Goal: Task Accomplishment & Management: Complete application form

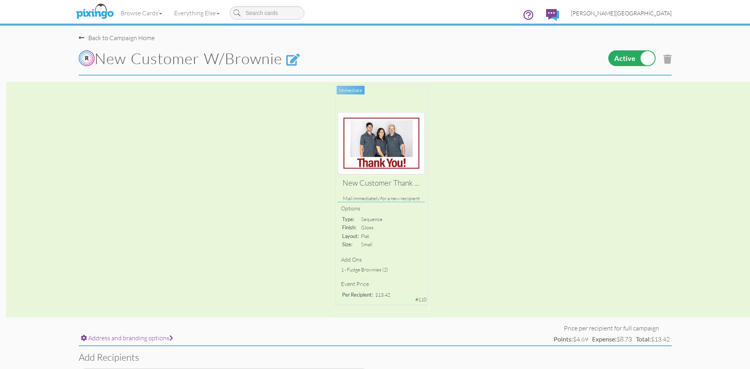
click at [656, 11] on span "[PERSON_NAME][GEOGRAPHIC_DATA]" at bounding box center [621, 13] width 101 height 7
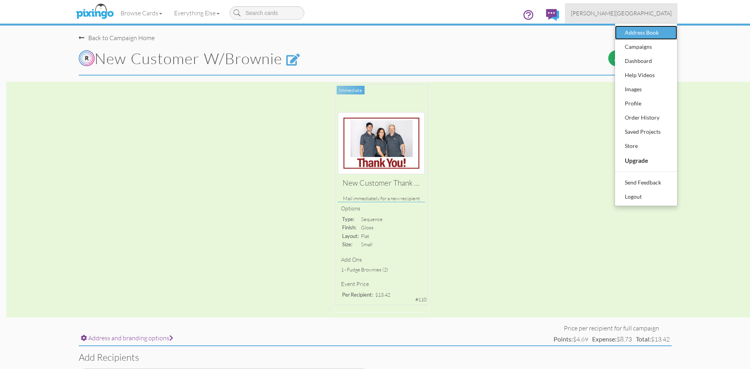
click at [635, 34] on div "Address Book" at bounding box center [646, 33] width 46 height 12
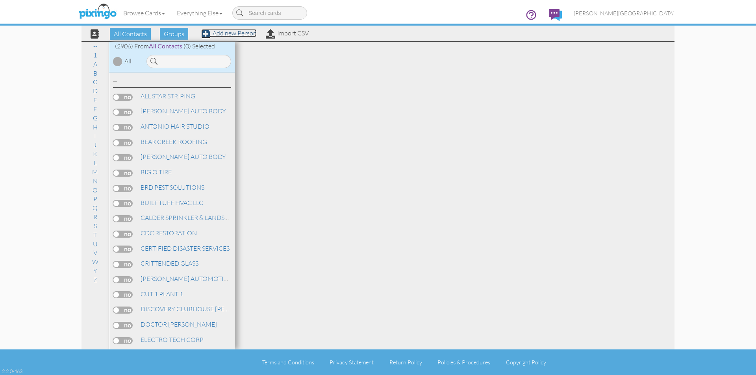
click at [241, 31] on link "Add new Person" at bounding box center [229, 33] width 56 height 8
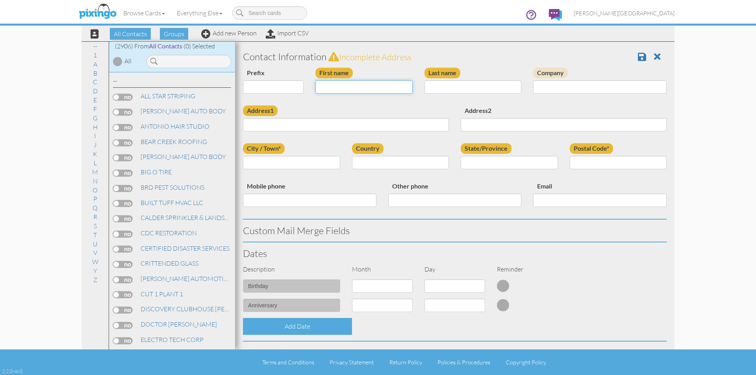
click at [344, 89] on input "First name" at bounding box center [363, 86] width 97 height 13
type input "[PERSON_NAME]"
type input "CAIN"
type input "[STREET_ADDRESS][PERSON_NAME]"
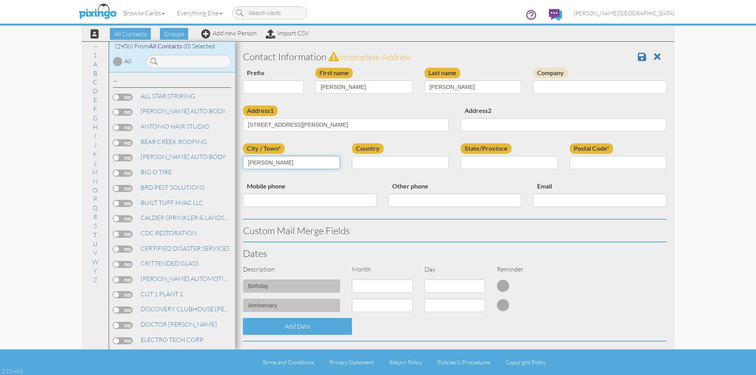
type input "[PERSON_NAME]"
select select "object:26335"
select select "object:26634"
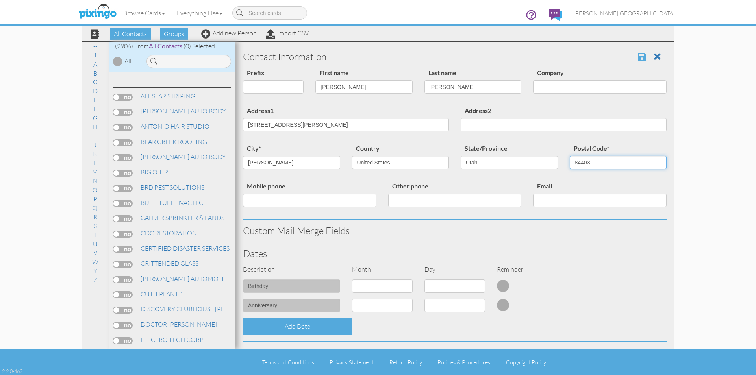
type input "84403"
click at [638, 56] on span at bounding box center [642, 56] width 8 height 9
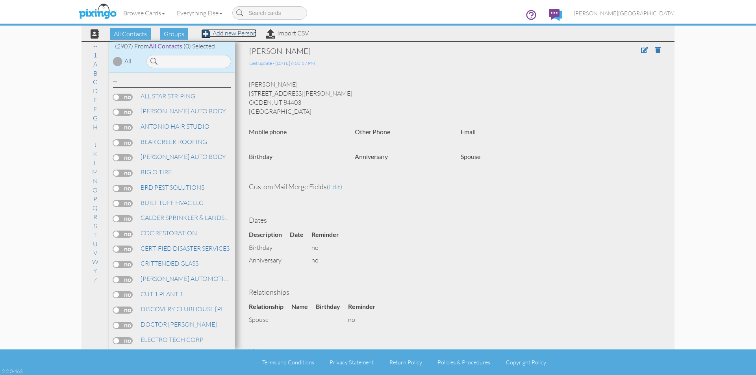
drag, startPoint x: 244, startPoint y: 32, endPoint x: 343, endPoint y: 90, distance: 114.5
click at [244, 32] on link "Add new Person" at bounding box center [229, 33] width 56 height 8
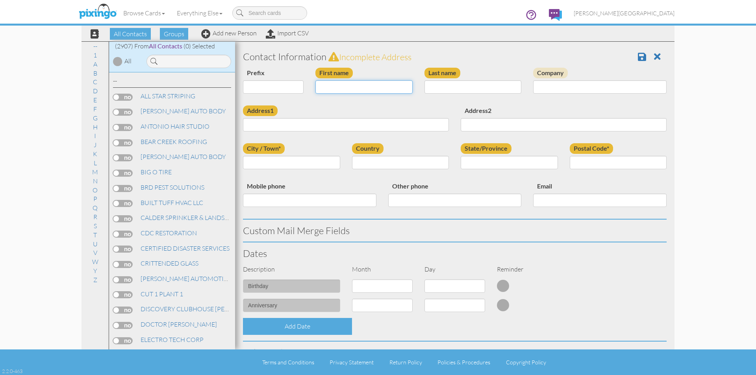
click at [376, 88] on input "First name" at bounding box center [363, 86] width 97 height 13
type input "[PERSON_NAME]"
type input "1581 ASPEN DRIVE"
type input "[PERSON_NAME]"
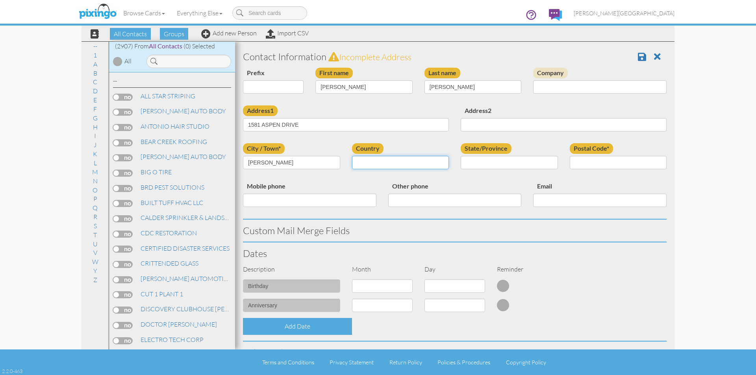
select select "object:8930"
select select "object:9229"
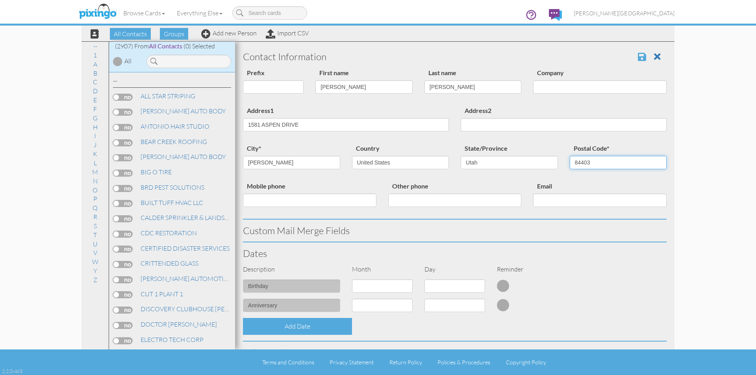
type input "84403"
click at [638, 55] on span at bounding box center [642, 56] width 8 height 9
